Goal: Check status: Check status

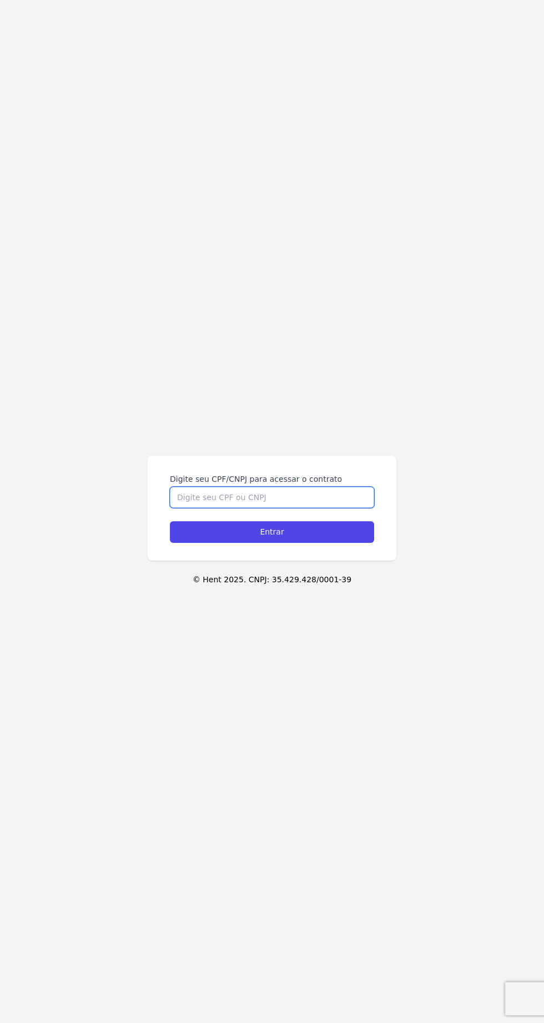
click at [324, 508] on input "Digite seu CPF/CNPJ para acessar o contrato" at bounding box center [272, 497] width 204 height 21
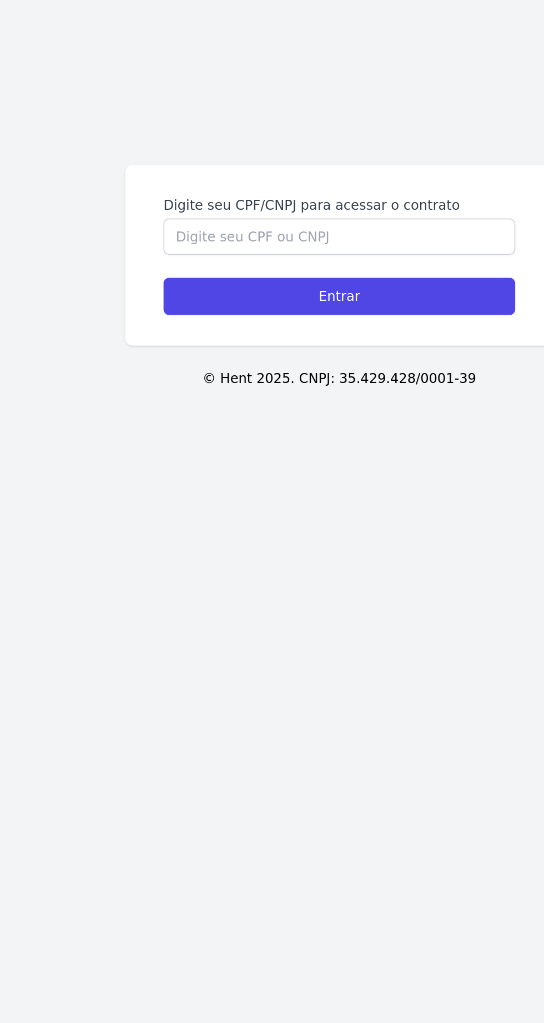
click at [278, 668] on div "Digite seu CPF/CNPJ para acessar o contrato Entrar © Hent 2025. CNPJ: 35.429.42…" at bounding box center [272, 511] width 544 height 1023
click at [372, 485] on label "Digite seu CPF/CNPJ para acessar o contrato" at bounding box center [272, 479] width 204 height 11
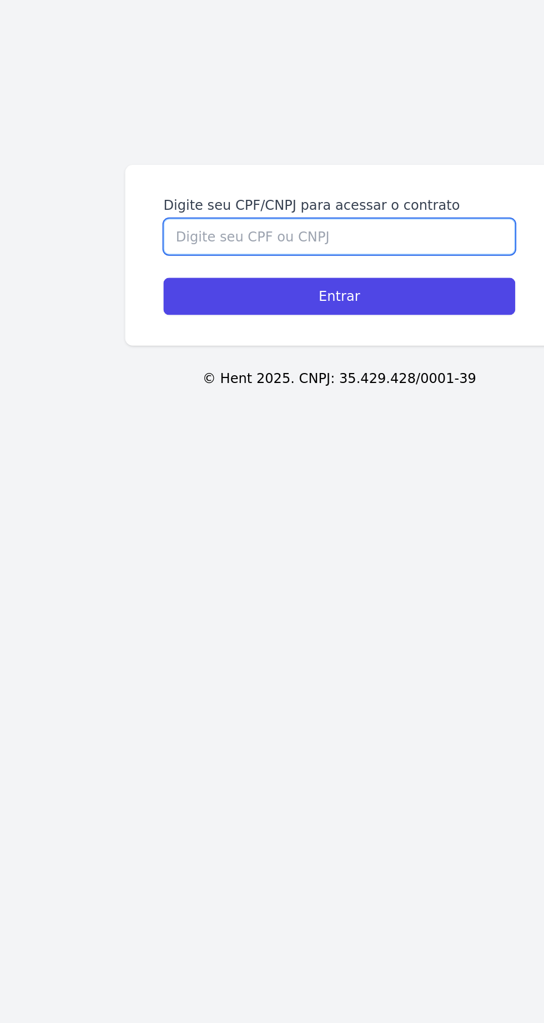
click at [372, 508] on input "Digite seu CPF/CNPJ para acessar o contrato" at bounding box center [272, 497] width 204 height 21
click at [356, 508] on input "Digite seu CPF/CNPJ para acessar o contrato" at bounding box center [272, 497] width 204 height 21
type input "36865310896"
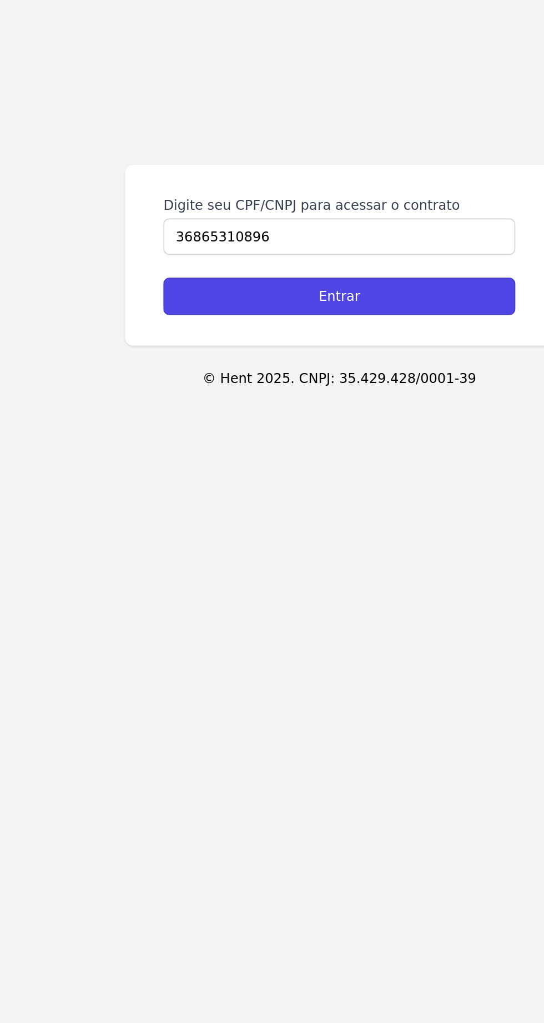
click at [346, 543] on input "Entrar" at bounding box center [272, 532] width 204 height 22
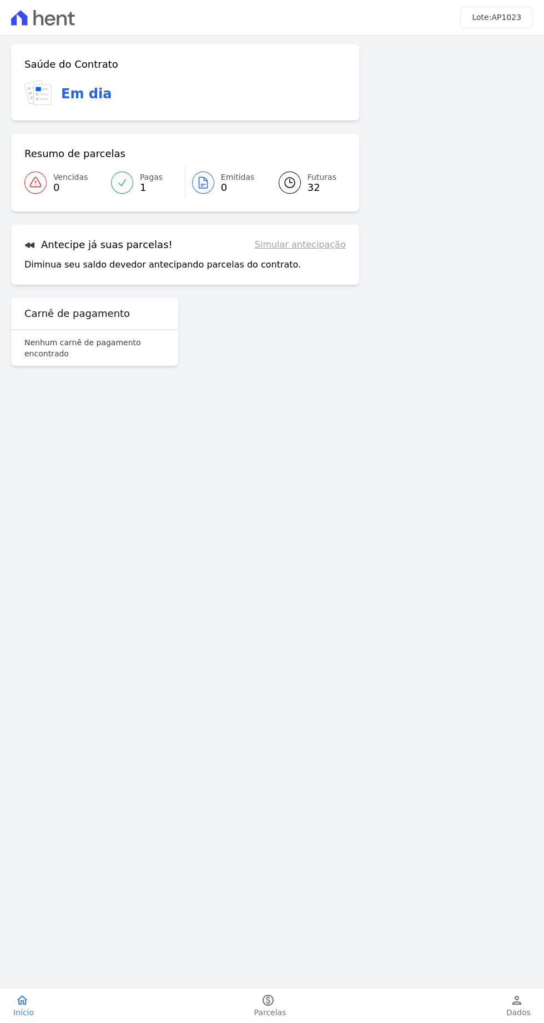
click at [344, 244] on link "Simular antecipação" at bounding box center [300, 244] width 91 height 13
click at [321, 188] on span "32" at bounding box center [322, 187] width 29 height 9
click at [309, 178] on span "Futuras" at bounding box center [322, 178] width 29 height 12
click at [294, 185] on icon at bounding box center [289, 182] width 13 height 13
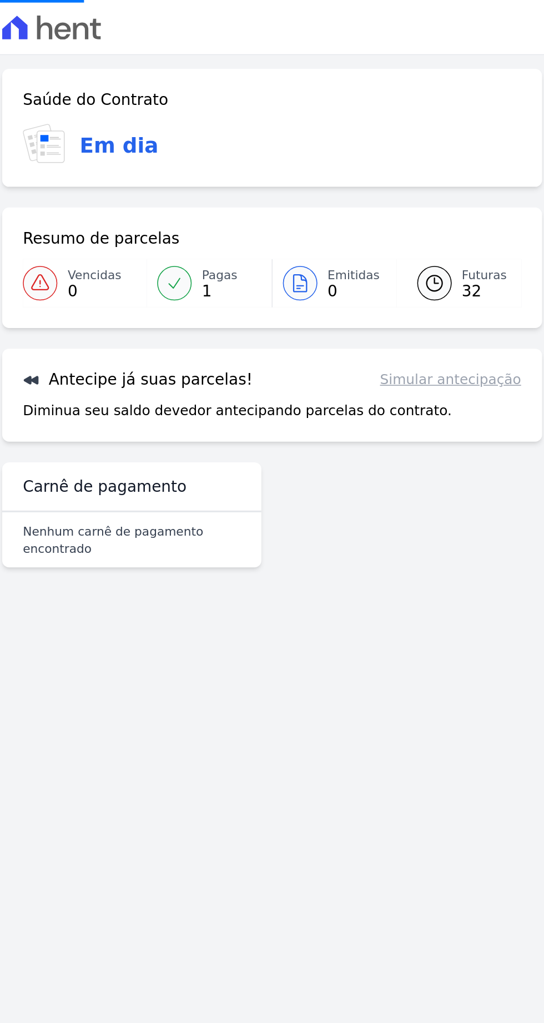
click at [202, 105] on div "Em dia" at bounding box center [184, 93] width 321 height 27
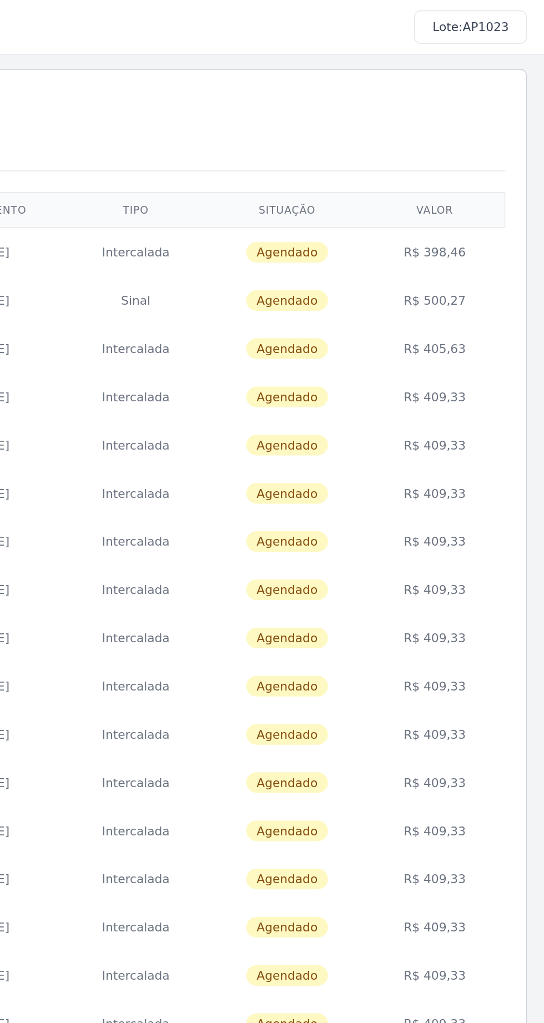
click at [480, 225] on td "R$ 405,63" at bounding box center [473, 224] width 87 height 31
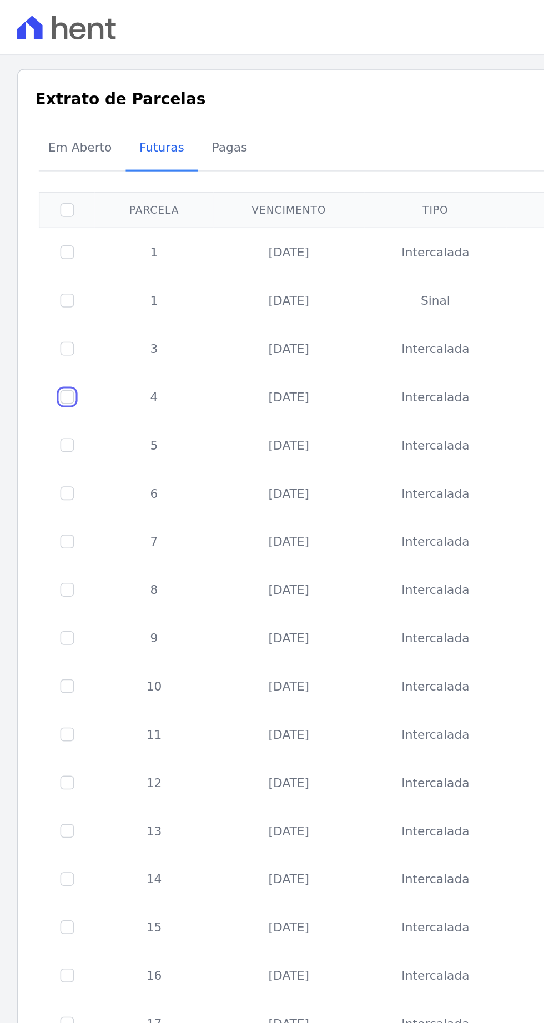
click at [43, 254] on input "checkbox" at bounding box center [43, 256] width 9 height 9
checkbox input "true"
click at [147, 93] on span "Pagas" at bounding box center [148, 95] width 36 height 22
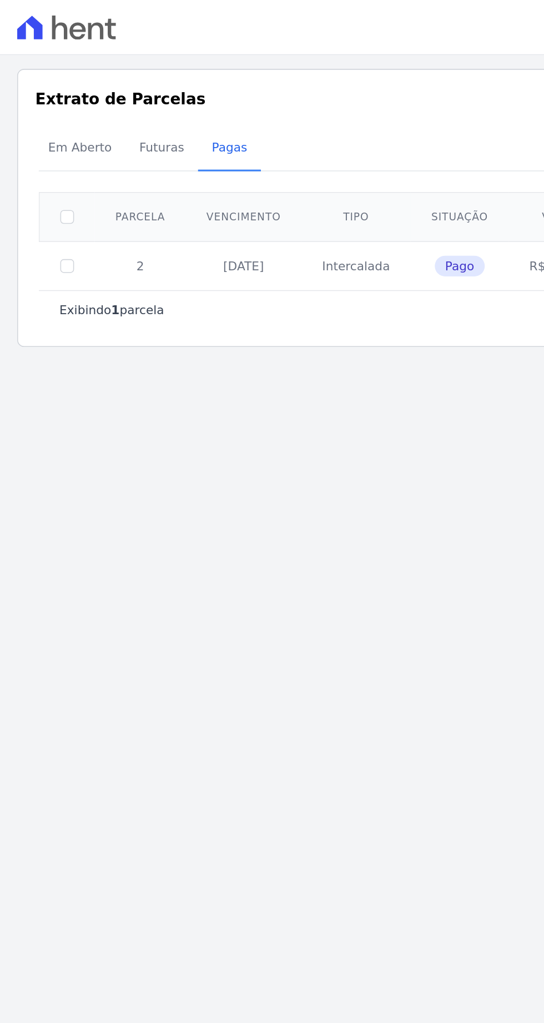
click at [102, 100] on span "Futuras" at bounding box center [104, 95] width 42 height 22
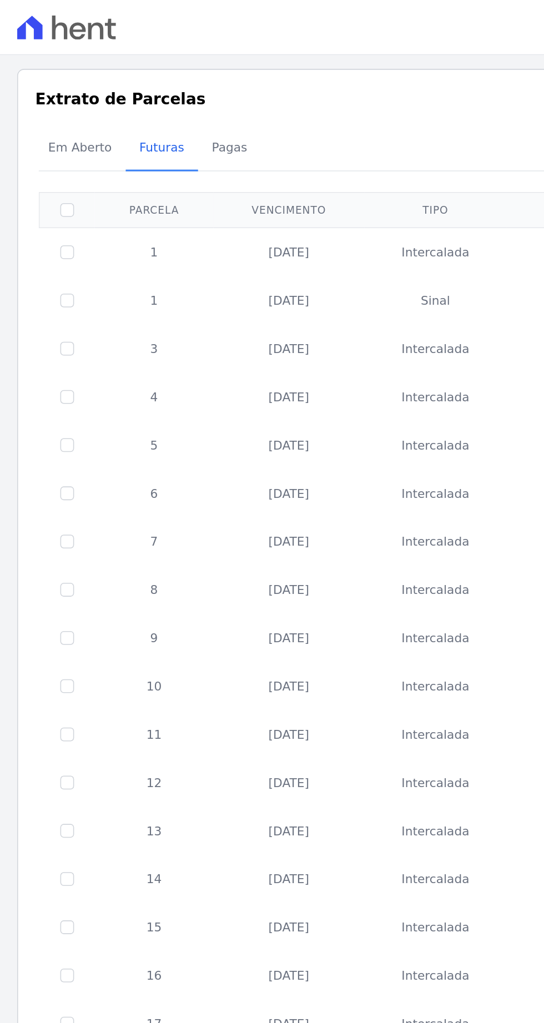
click at [212, 256] on td "25/09/2025" at bounding box center [186, 255] width 97 height 31
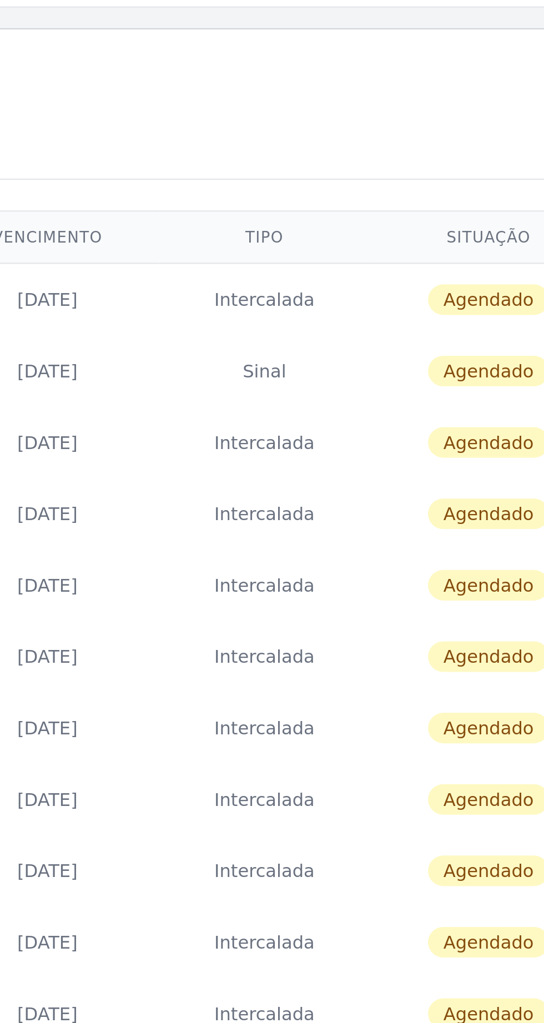
click at [371, 202] on td "Agendado" at bounding box center [377, 193] width 103 height 31
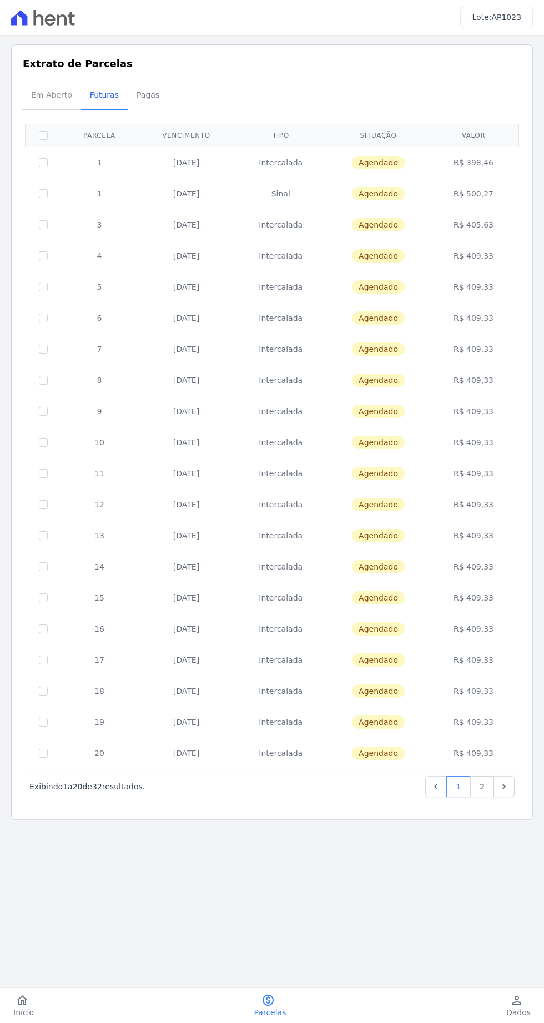
click at [53, 98] on span "Em Aberto" at bounding box center [51, 95] width 54 height 22
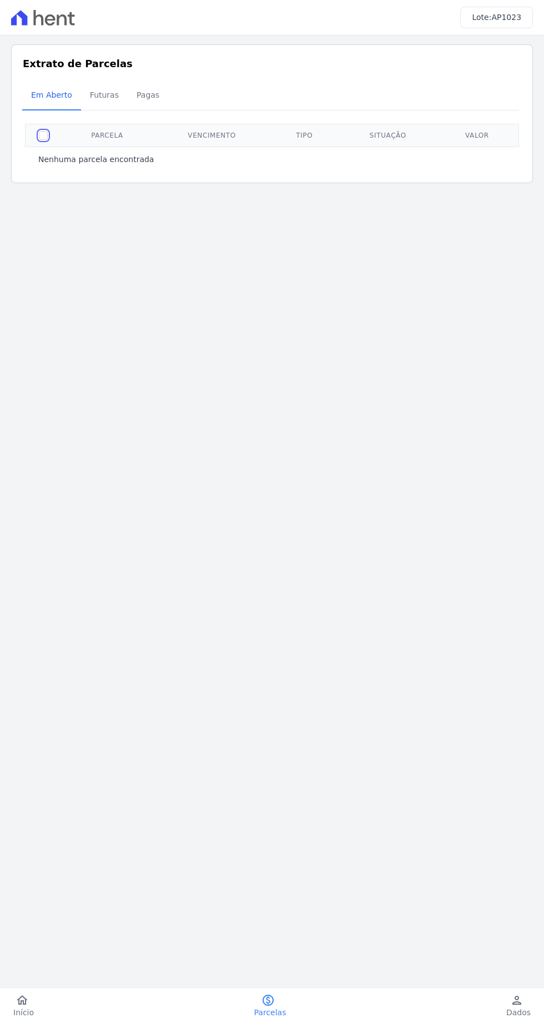
click at [43, 134] on input "checkbox" at bounding box center [43, 135] width 9 height 9
checkbox input "true"
click at [110, 89] on span "Futuras" at bounding box center [104, 95] width 42 height 22
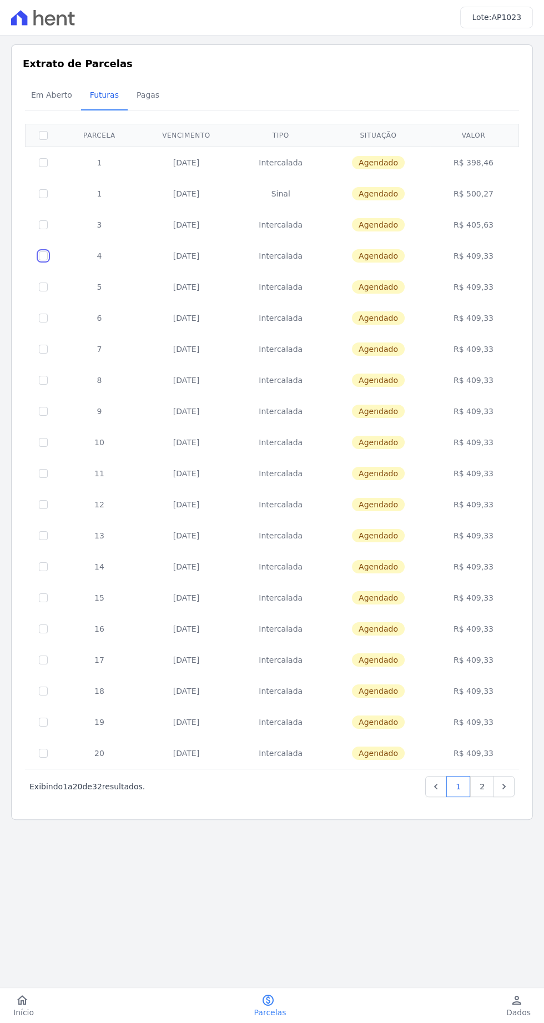
click at [44, 255] on input "checkbox" at bounding box center [43, 256] width 9 height 9
checkbox input "true"
click at [504, 785] on icon "Next" at bounding box center [504, 786] width 11 height 11
click at [208, 266] on td "25/09/2025" at bounding box center [186, 255] width 97 height 31
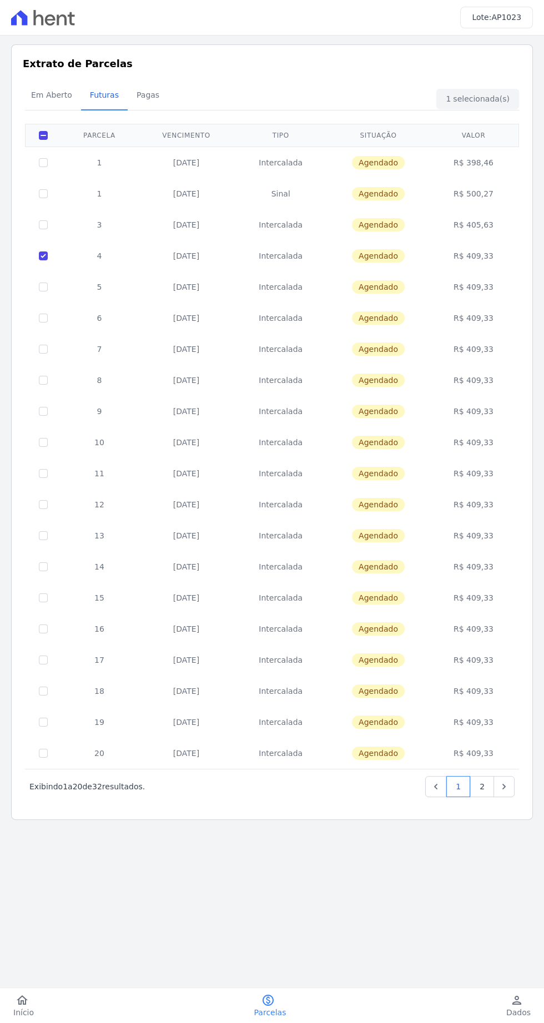
click at [501, 95] on div "Em Aberto Futuras Pagas" at bounding box center [272, 95] width 500 height 27
click at [517, 1007] on icon "person" at bounding box center [516, 1000] width 13 height 13
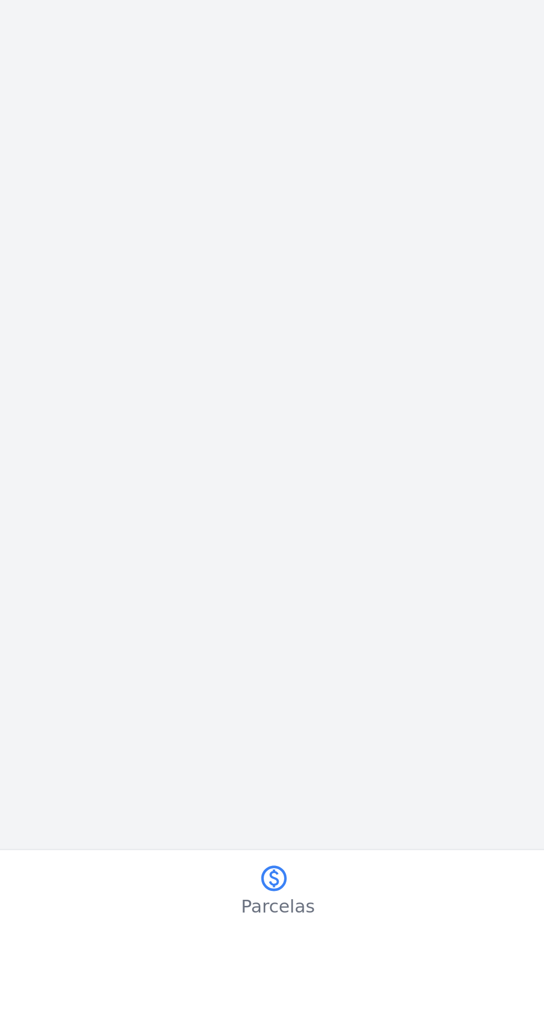
click at [277, 1018] on link "paid Parcelas" at bounding box center [270, 1006] width 59 height 24
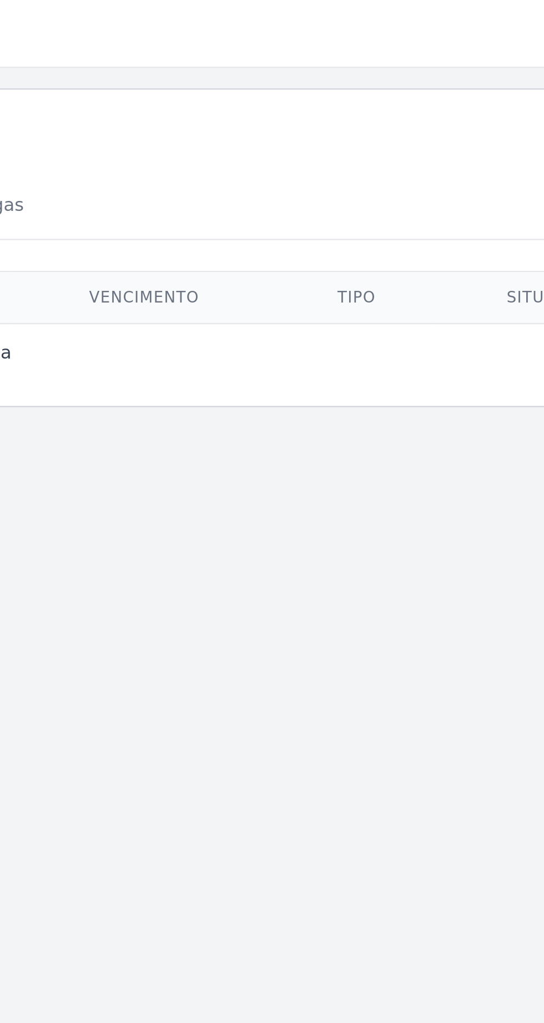
scroll to position [40, 0]
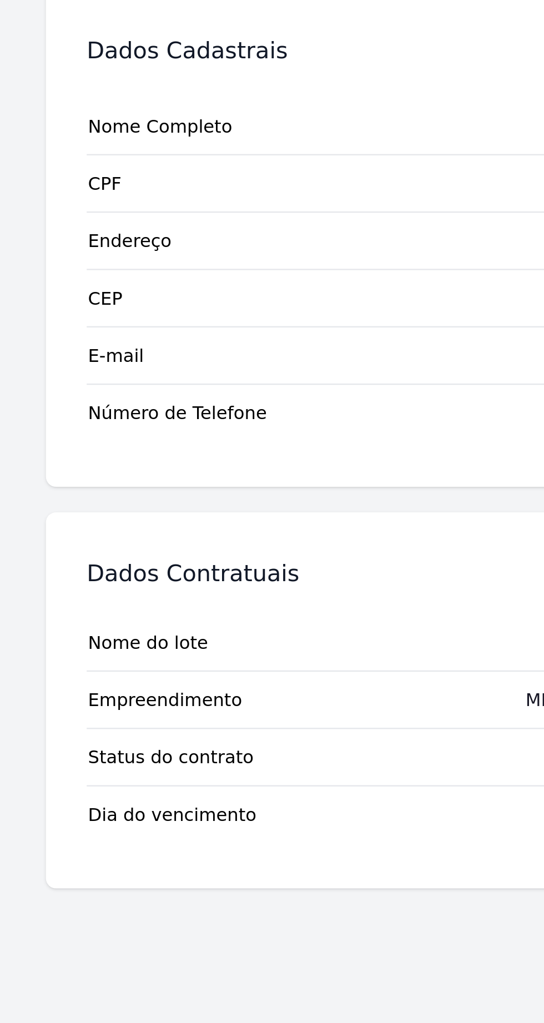
click at [144, 409] on tr "Dia do vencimento 12" at bounding box center [171, 406] width 267 height 25
